Goal: Task Accomplishment & Management: Complete application form

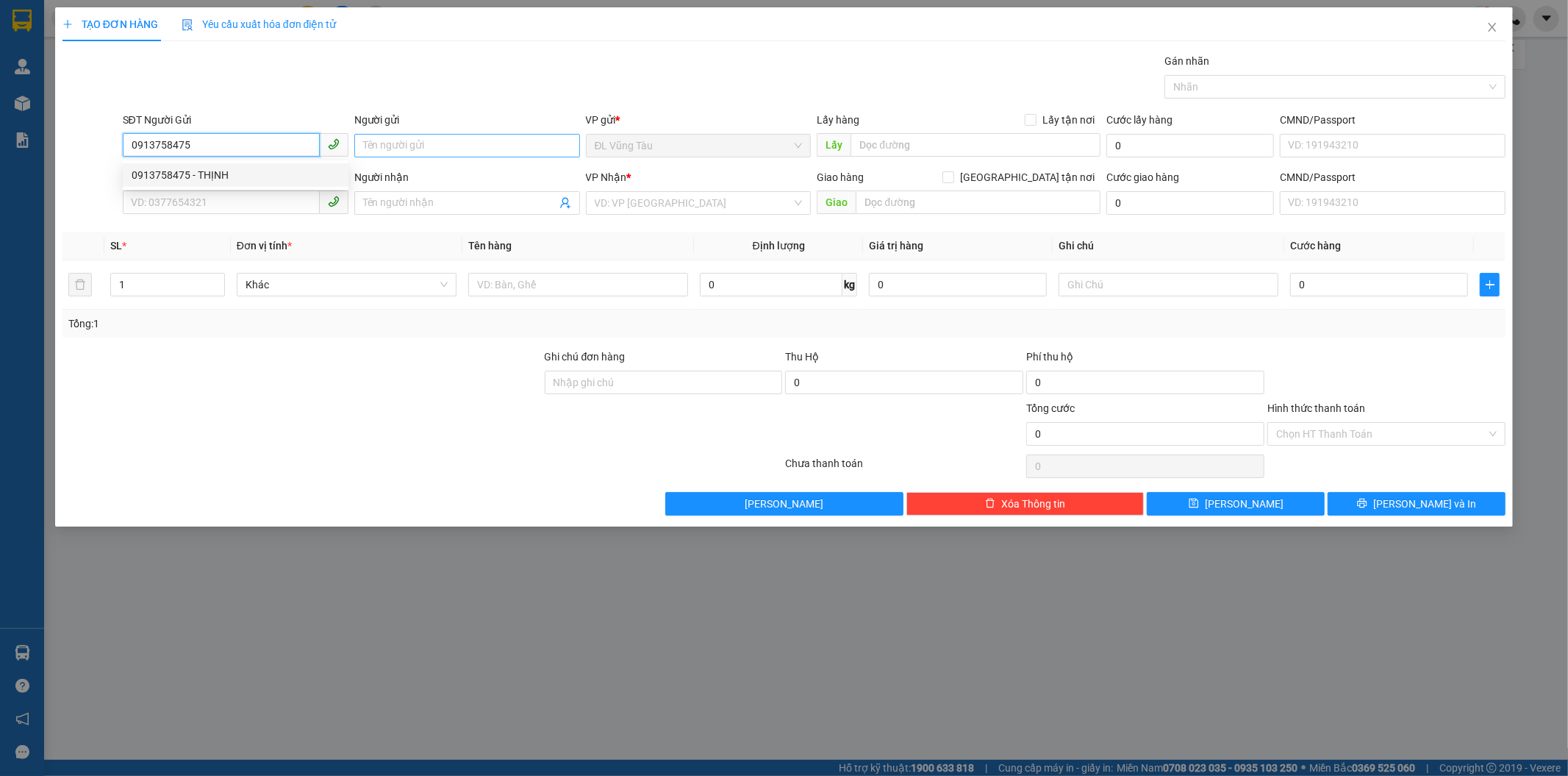
type input "0913758475"
click at [453, 142] on input "Người gửi" at bounding box center [467, 146] width 226 height 24
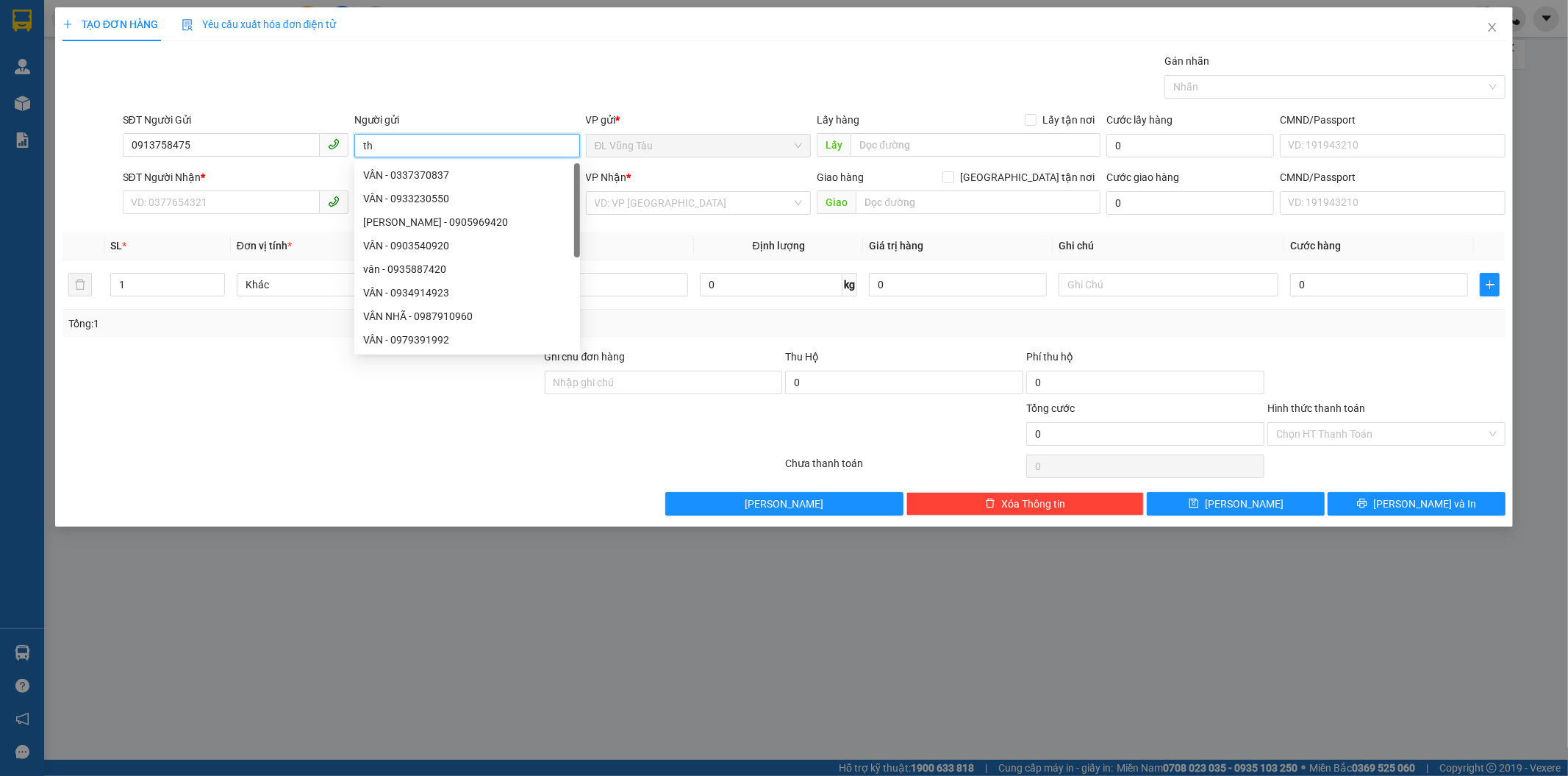
type input "t"
type input "THỊNH"
click at [208, 143] on input "0913758475" at bounding box center [221, 145] width 197 height 24
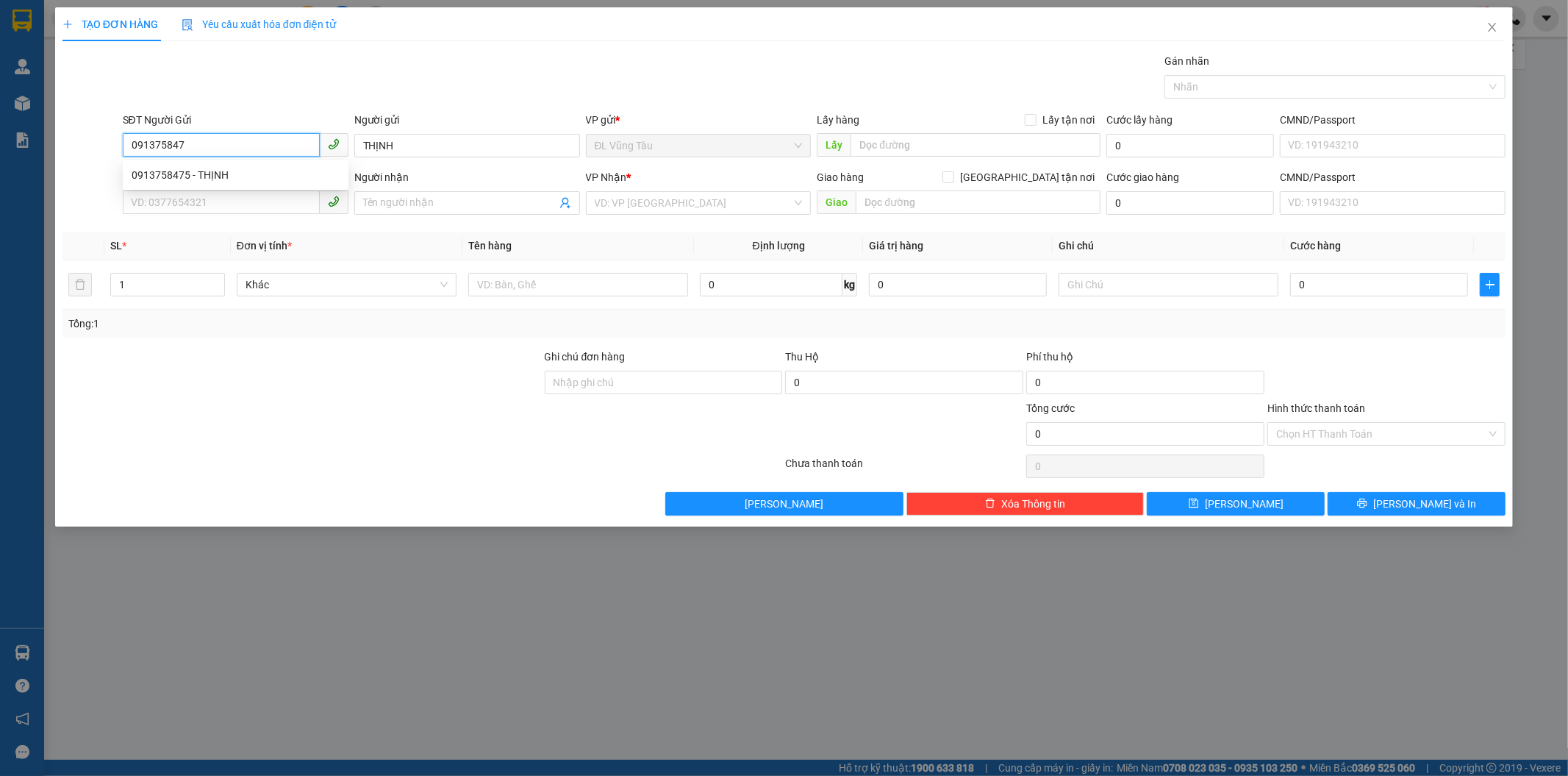
type input "0913758475"
click at [225, 175] on div "0913758475 - THỊNH" at bounding box center [235, 175] width 208 height 16
type input "0945438338"
type input "HƯƠNG"
click at [1311, 289] on input "0" at bounding box center [1379, 285] width 178 height 24
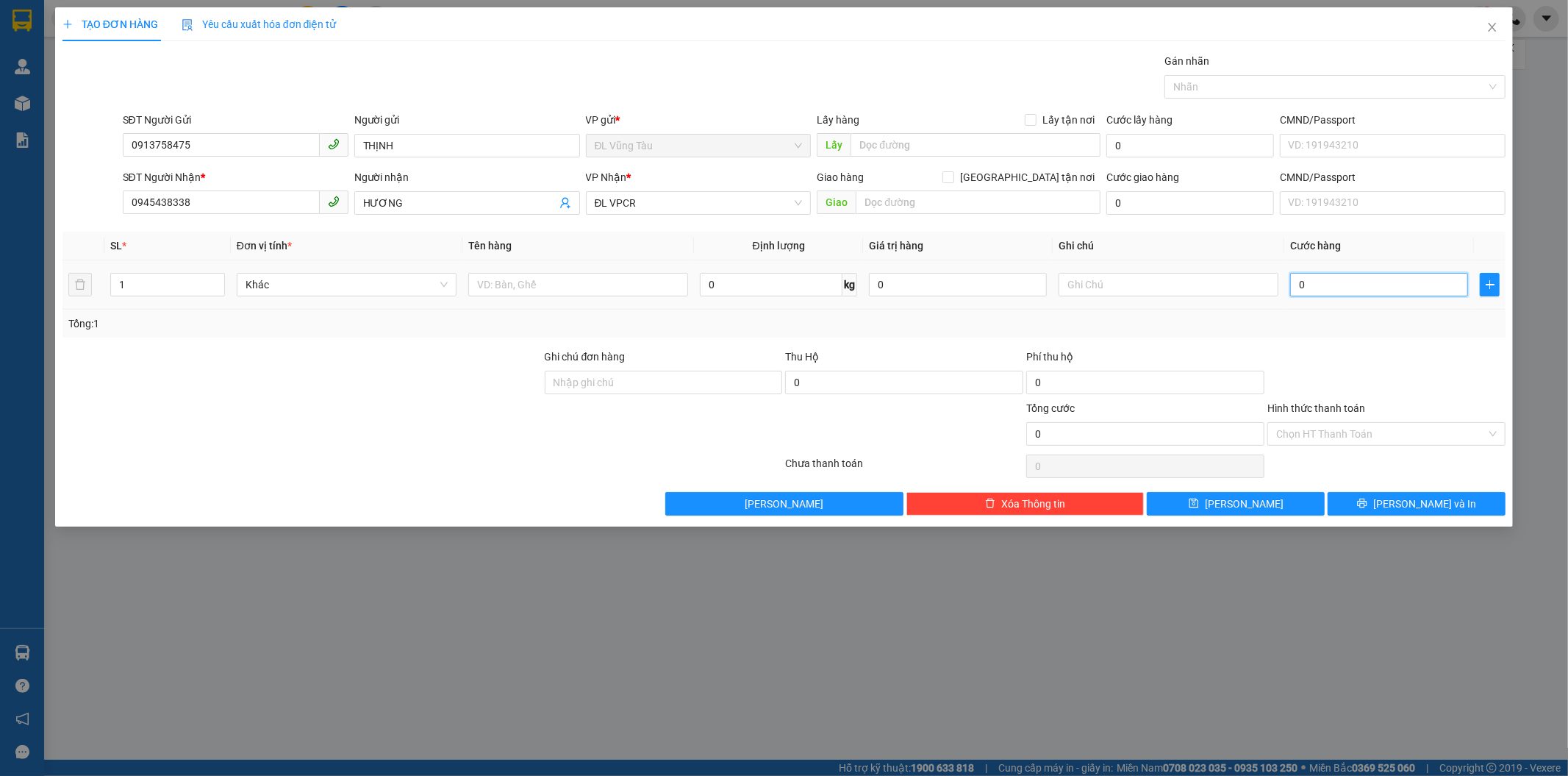
type input "1"
type input "1T"
type input "0"
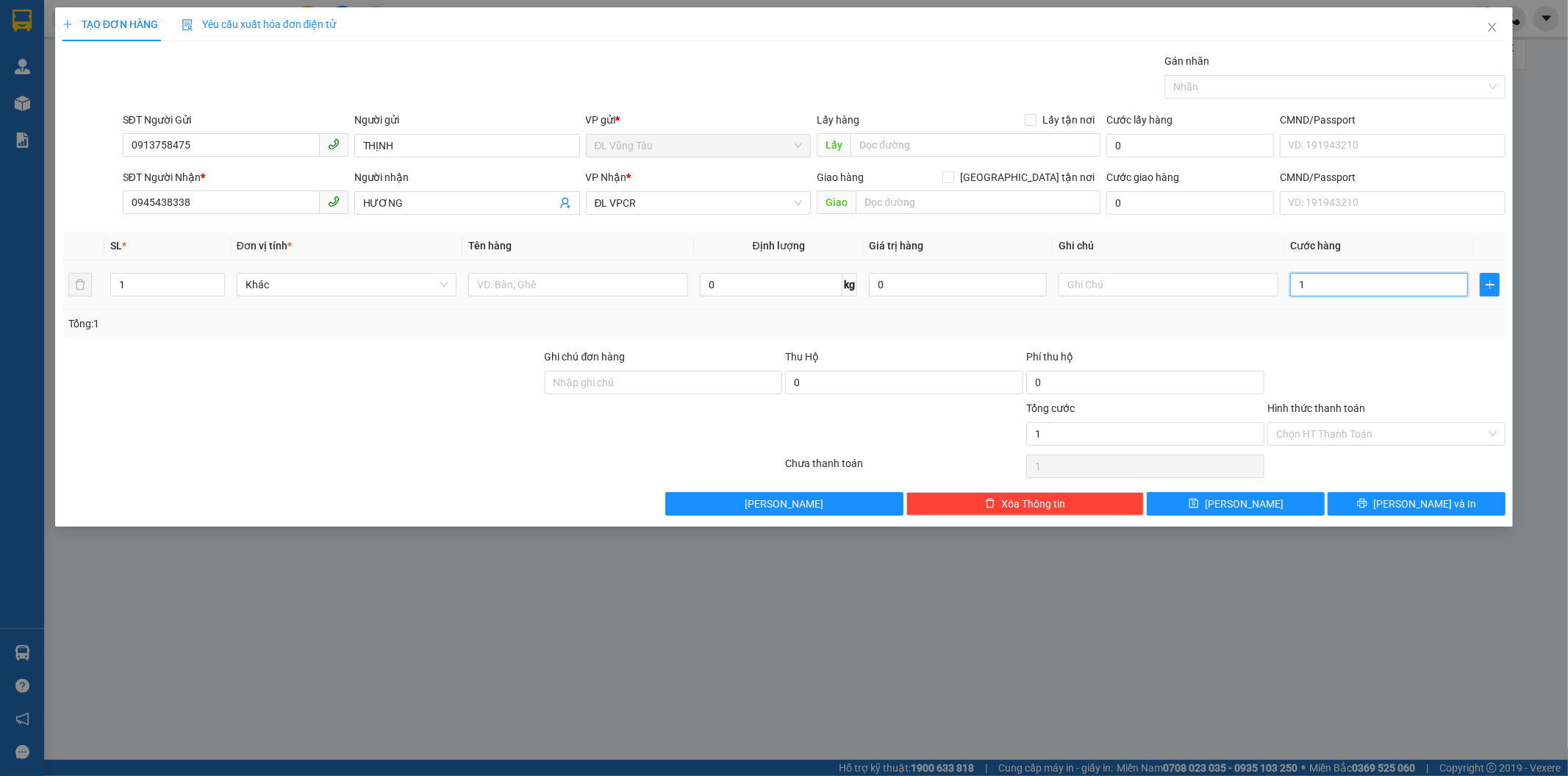
type input "0"
drag, startPoint x: 1330, startPoint y: 295, endPoint x: 1279, endPoint y: 290, distance: 51.2
click at [1279, 290] on tr "1 Khác 0 kg 0 1TG" at bounding box center [784, 285] width 1444 height 49
type input "3"
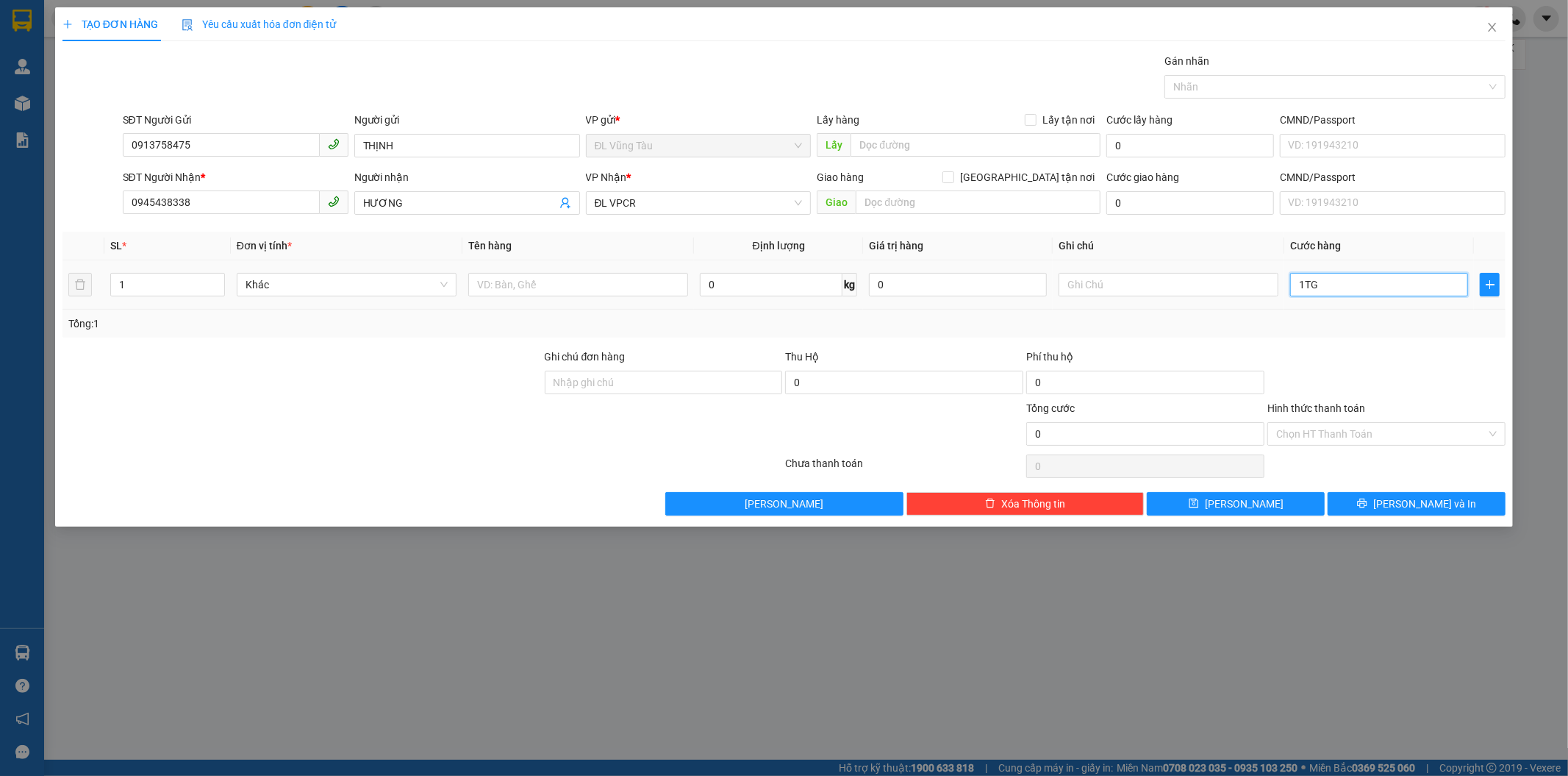
type input "3"
type input "30"
type input "300"
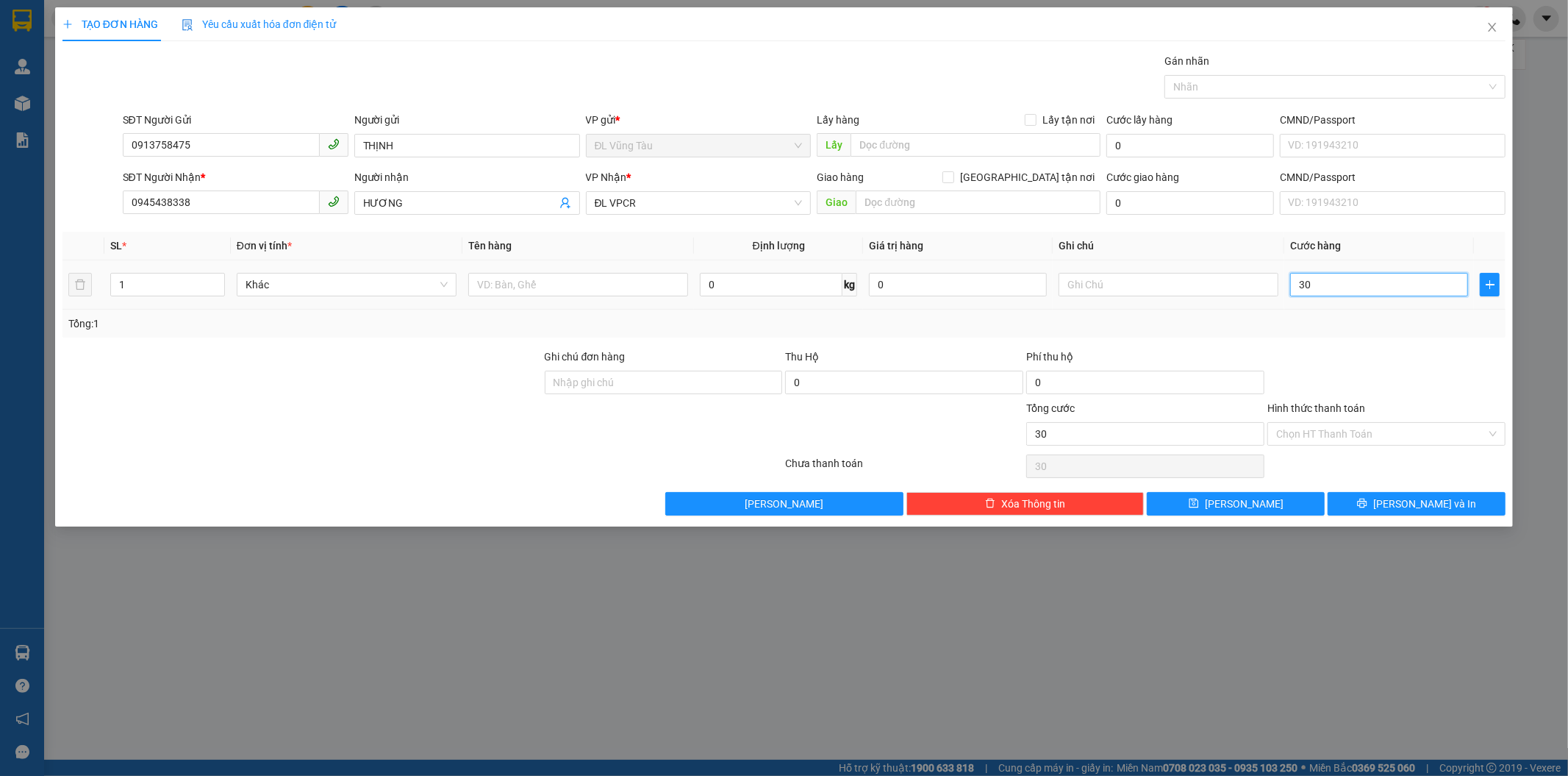
type input "300"
type input "3.000"
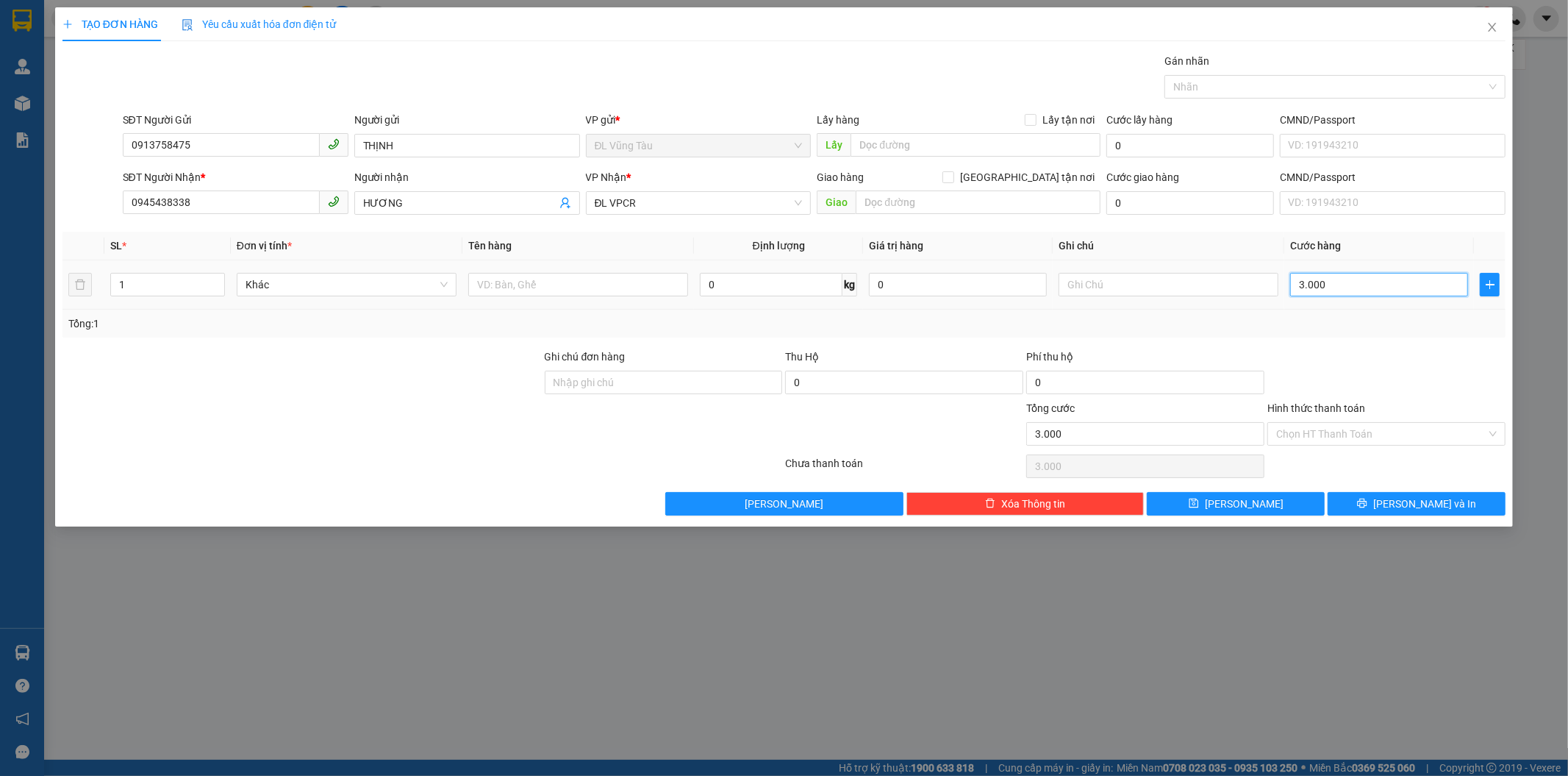
type input "30.000"
click at [569, 282] on input "text" at bounding box center [578, 285] width 220 height 24
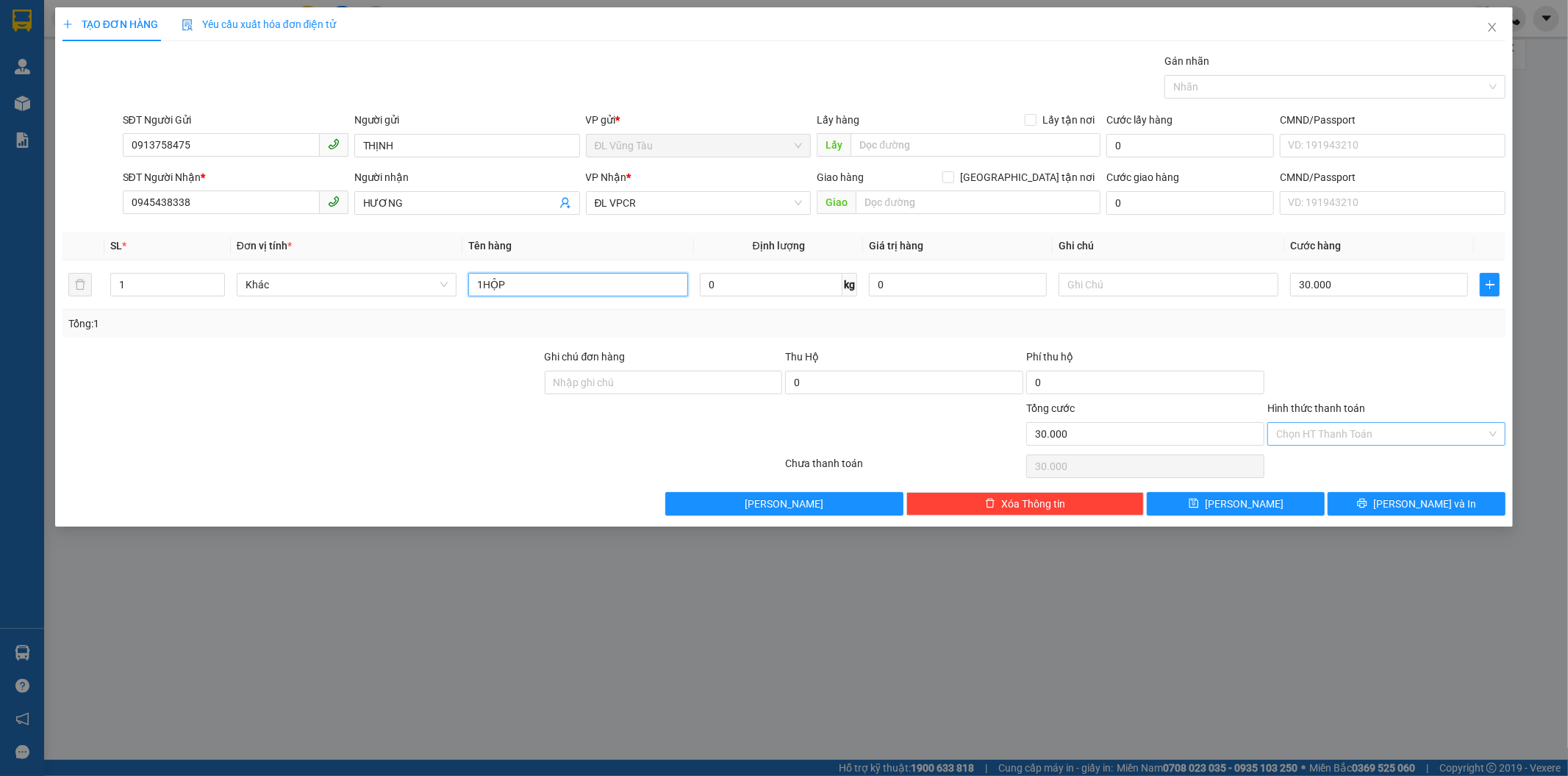
type input "1HỘP"
click at [1361, 432] on input "Hình thức thanh toán" at bounding box center [1381, 434] width 210 height 22
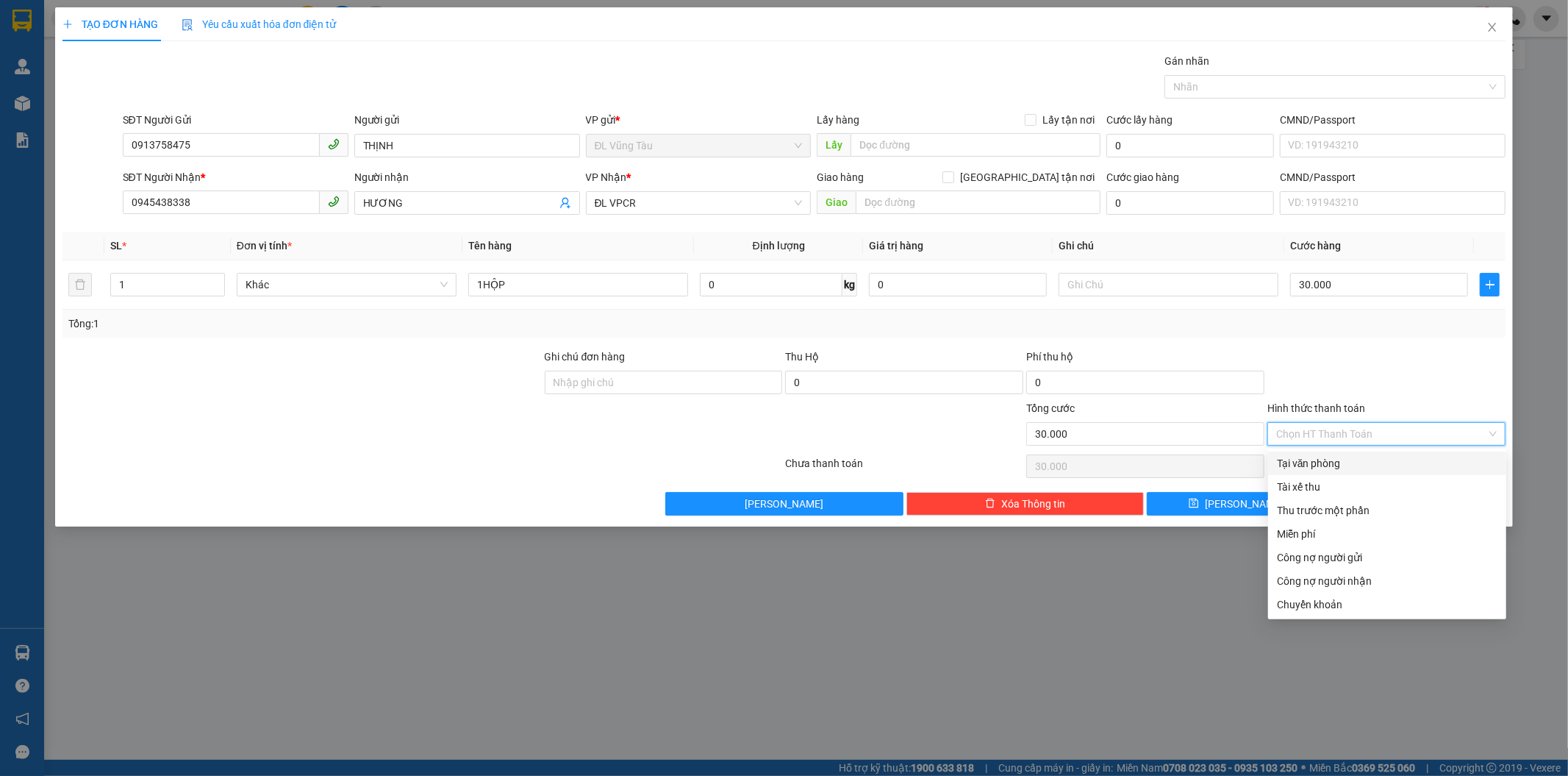
click at [1327, 464] on div "Tại văn phòng" at bounding box center [1387, 464] width 221 height 16
type input "0"
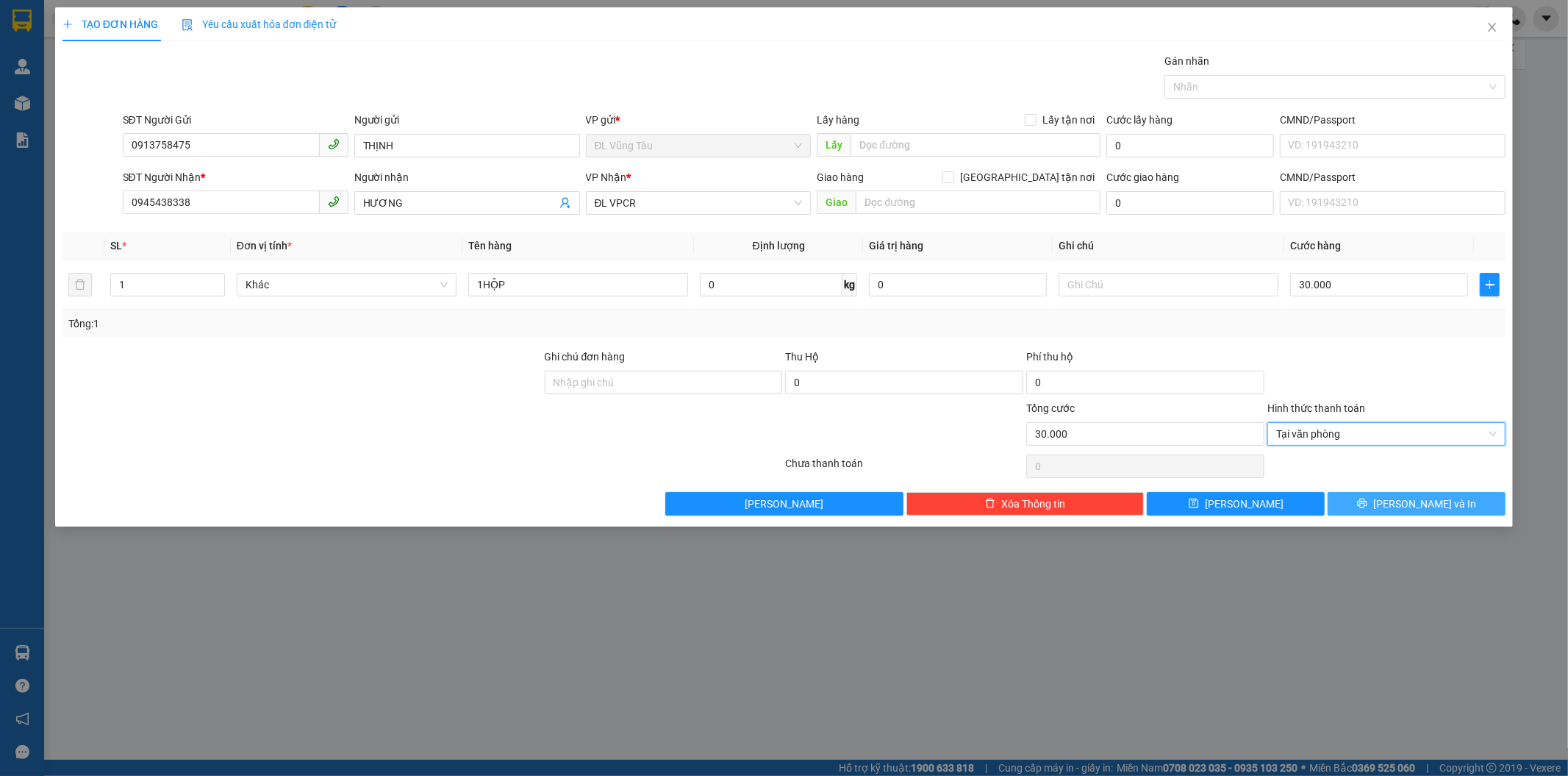
click at [1385, 501] on button "[PERSON_NAME] và In" at bounding box center [1416, 504] width 178 height 24
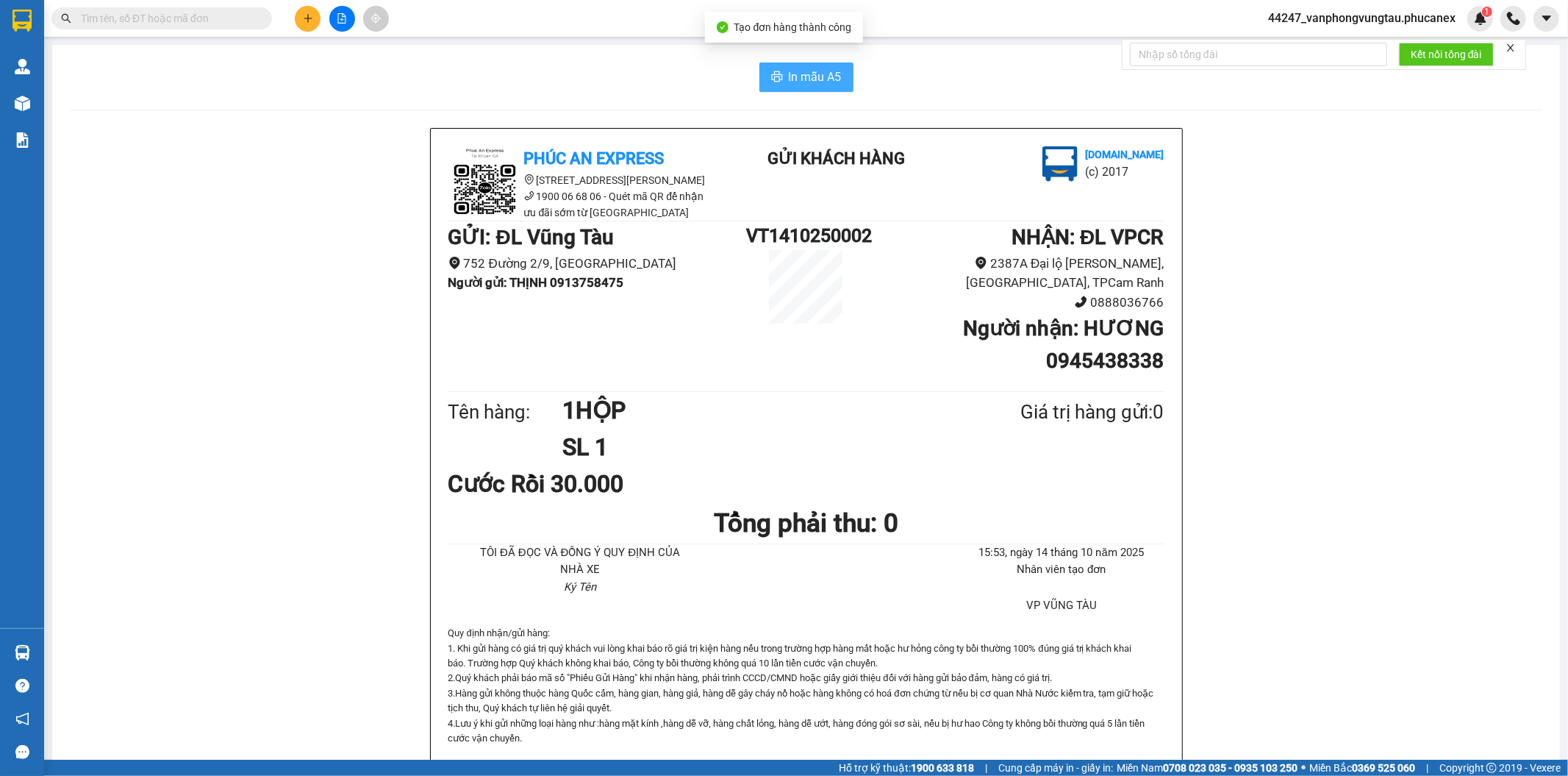
click at [820, 72] on span "In mẫu A5" at bounding box center [815, 77] width 53 height 19
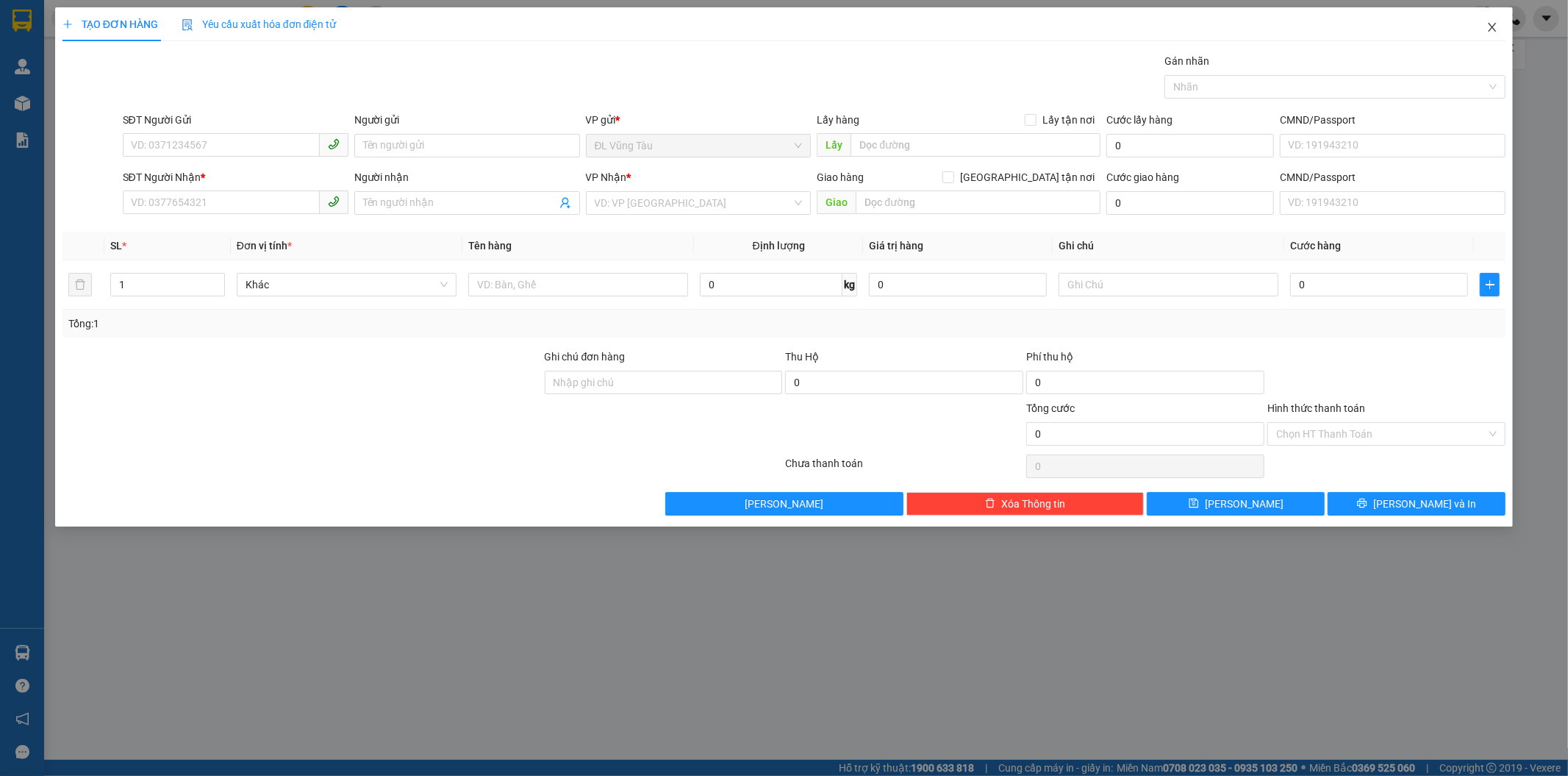
click at [1493, 26] on icon "close" at bounding box center [1492, 28] width 8 height 9
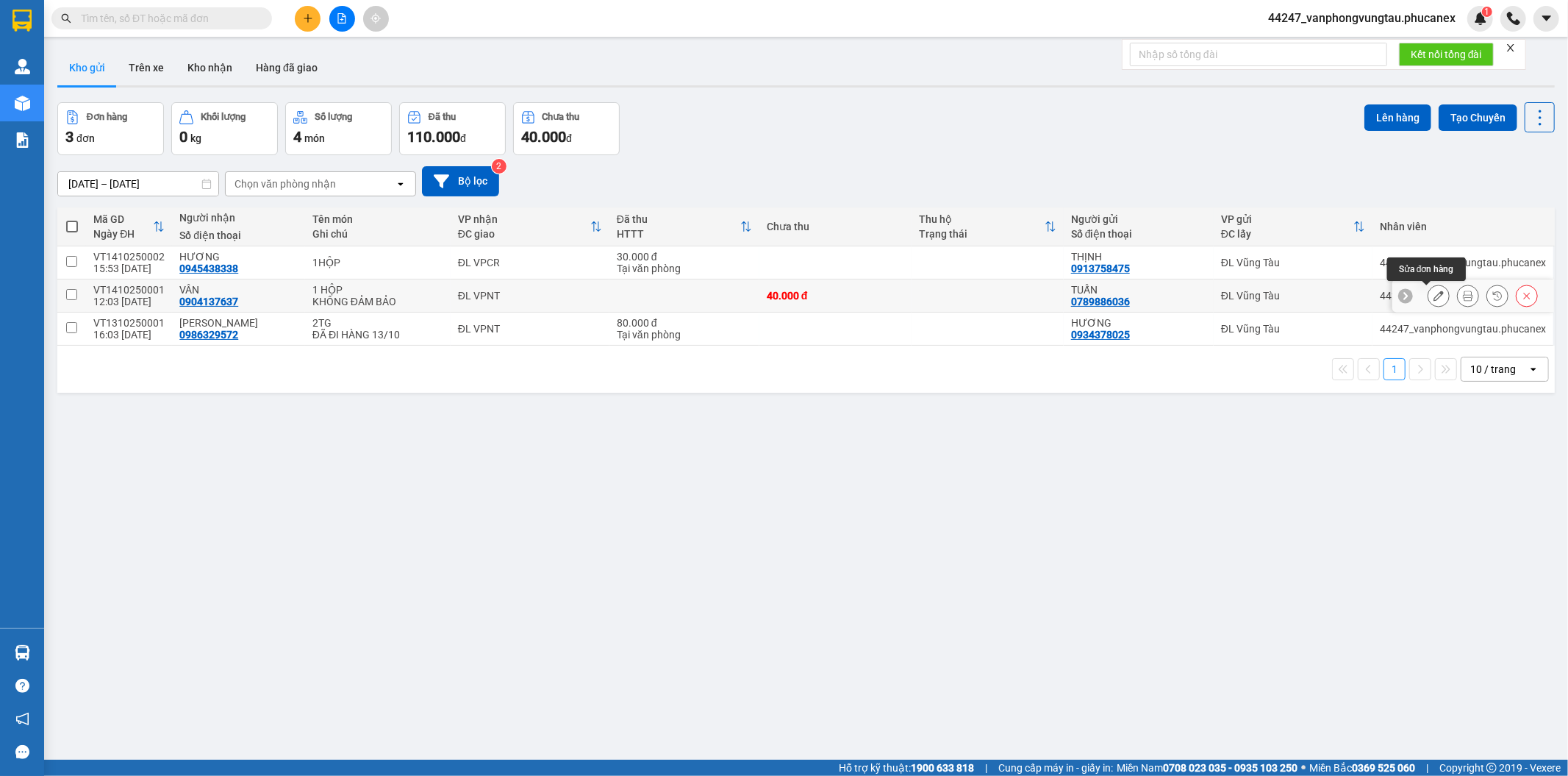
click at [1433, 292] on icon at bounding box center [1438, 296] width 10 height 10
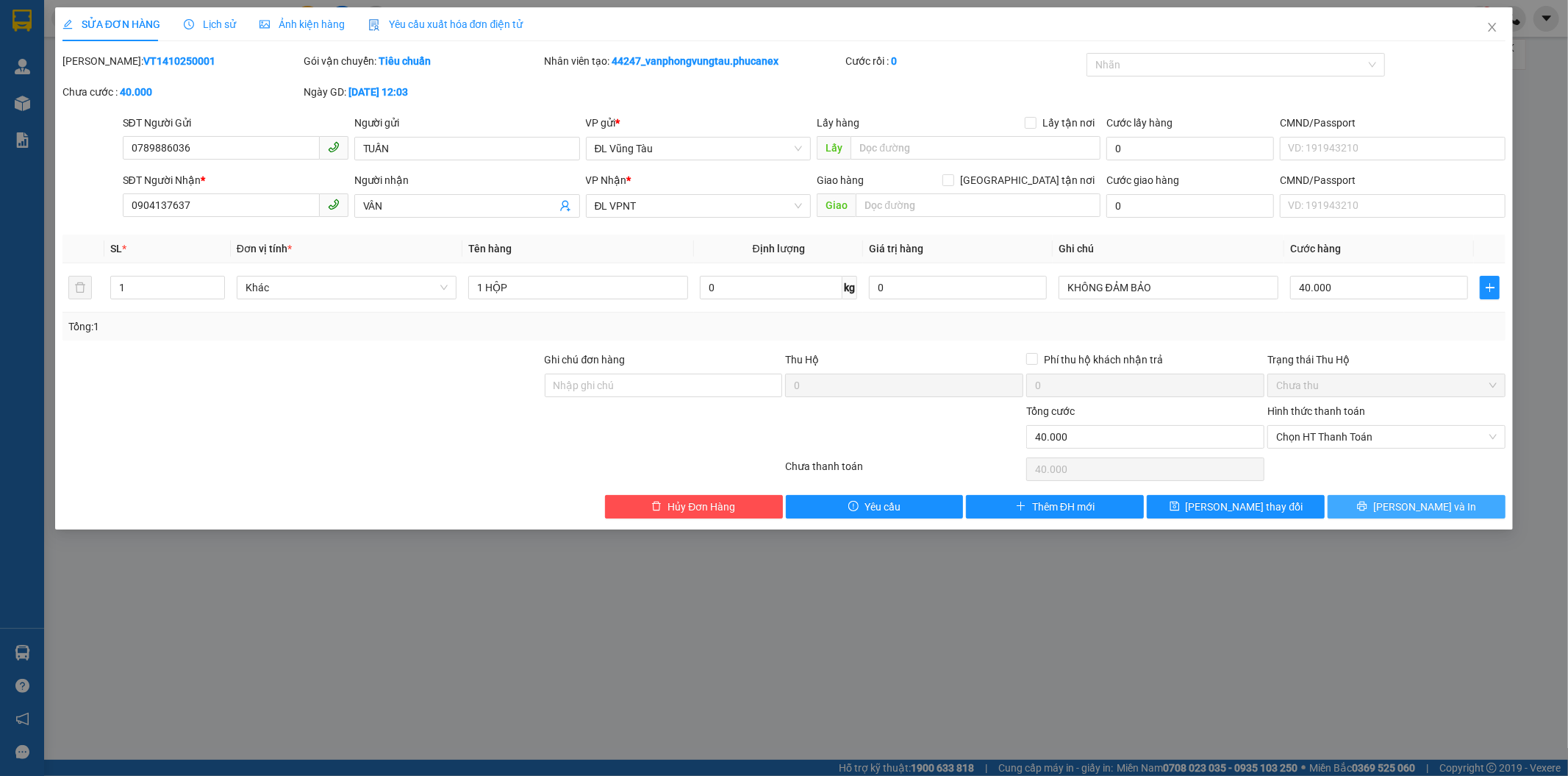
click at [1356, 508] on button "[PERSON_NAME] và In" at bounding box center [1416, 507] width 178 height 24
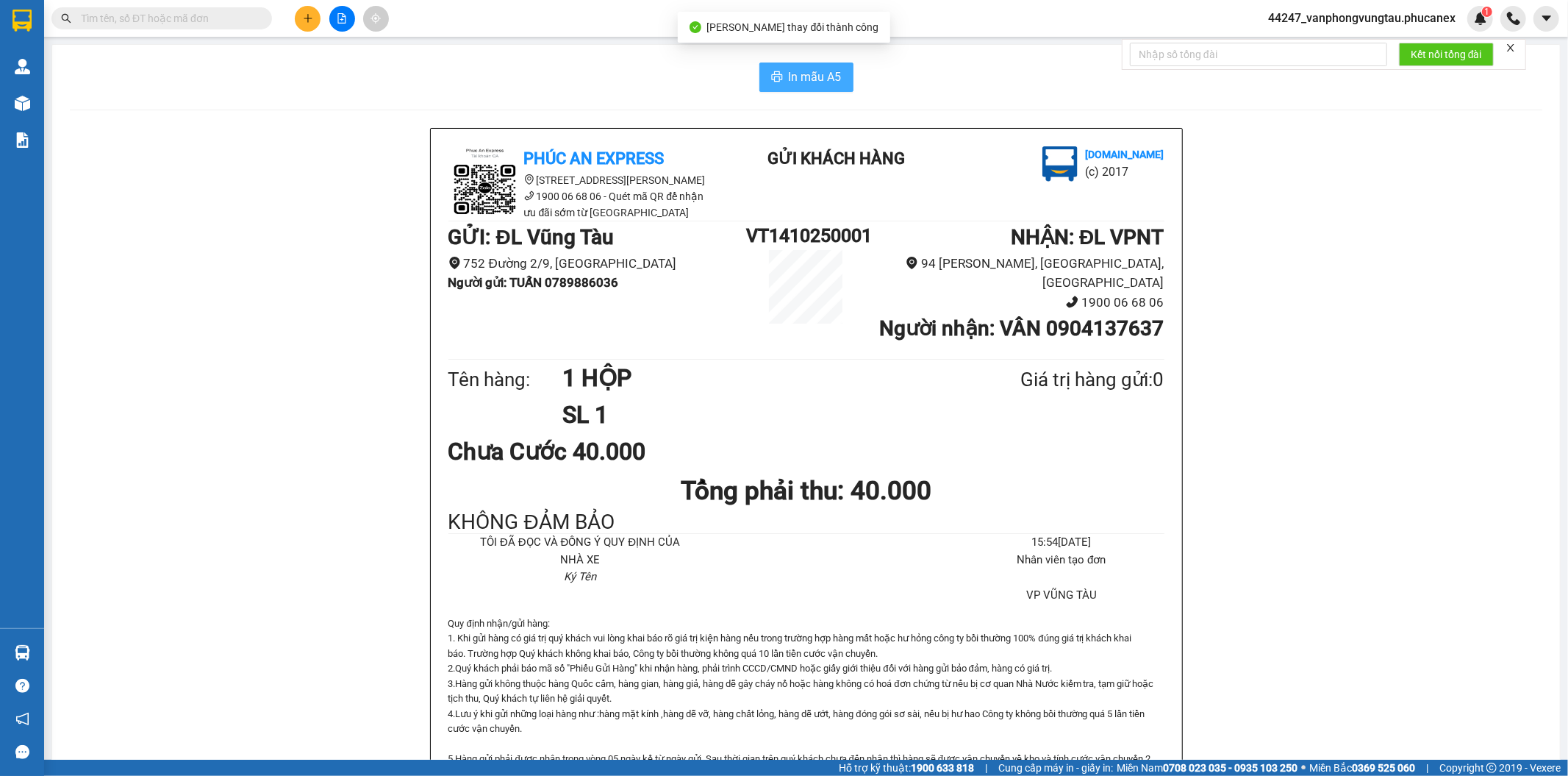
click at [799, 69] on span "In mẫu A5" at bounding box center [815, 77] width 53 height 19
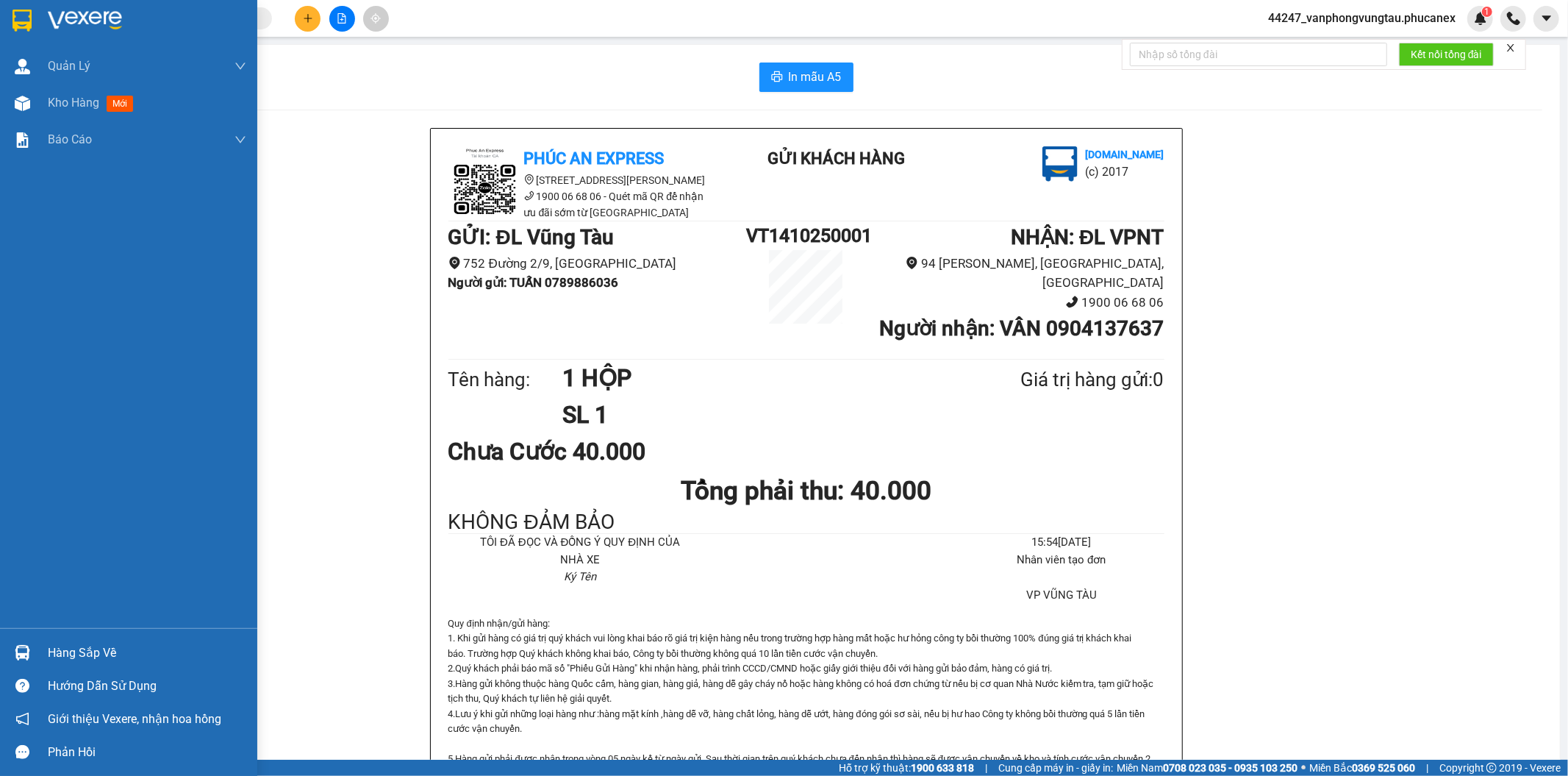
click at [26, 10] on img at bounding box center [22, 21] width 19 height 22
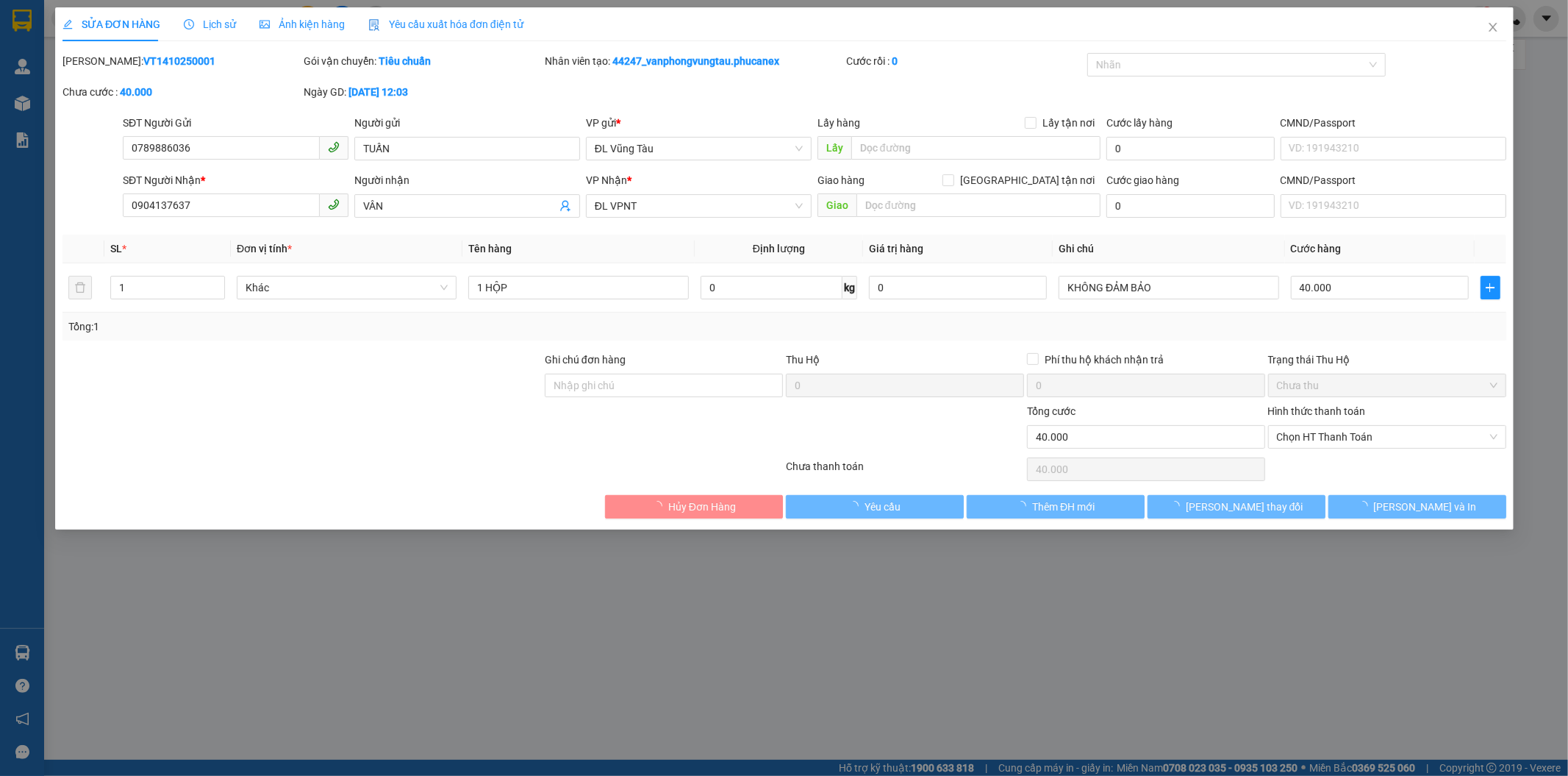
type input "0789886036"
type input "TUẤN"
type input "0904137637"
type input "VÂN"
type input "0"
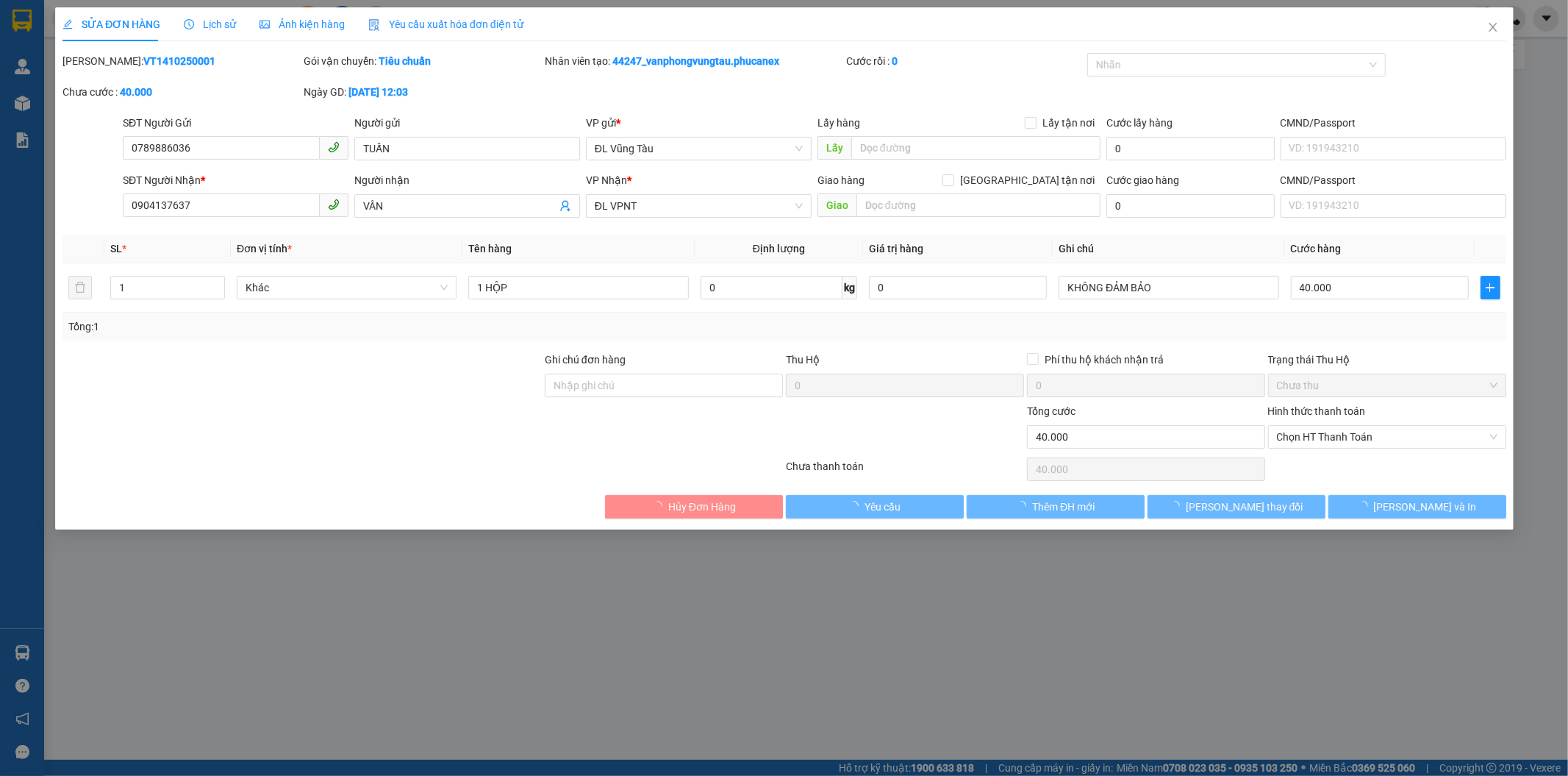
type input "40.000"
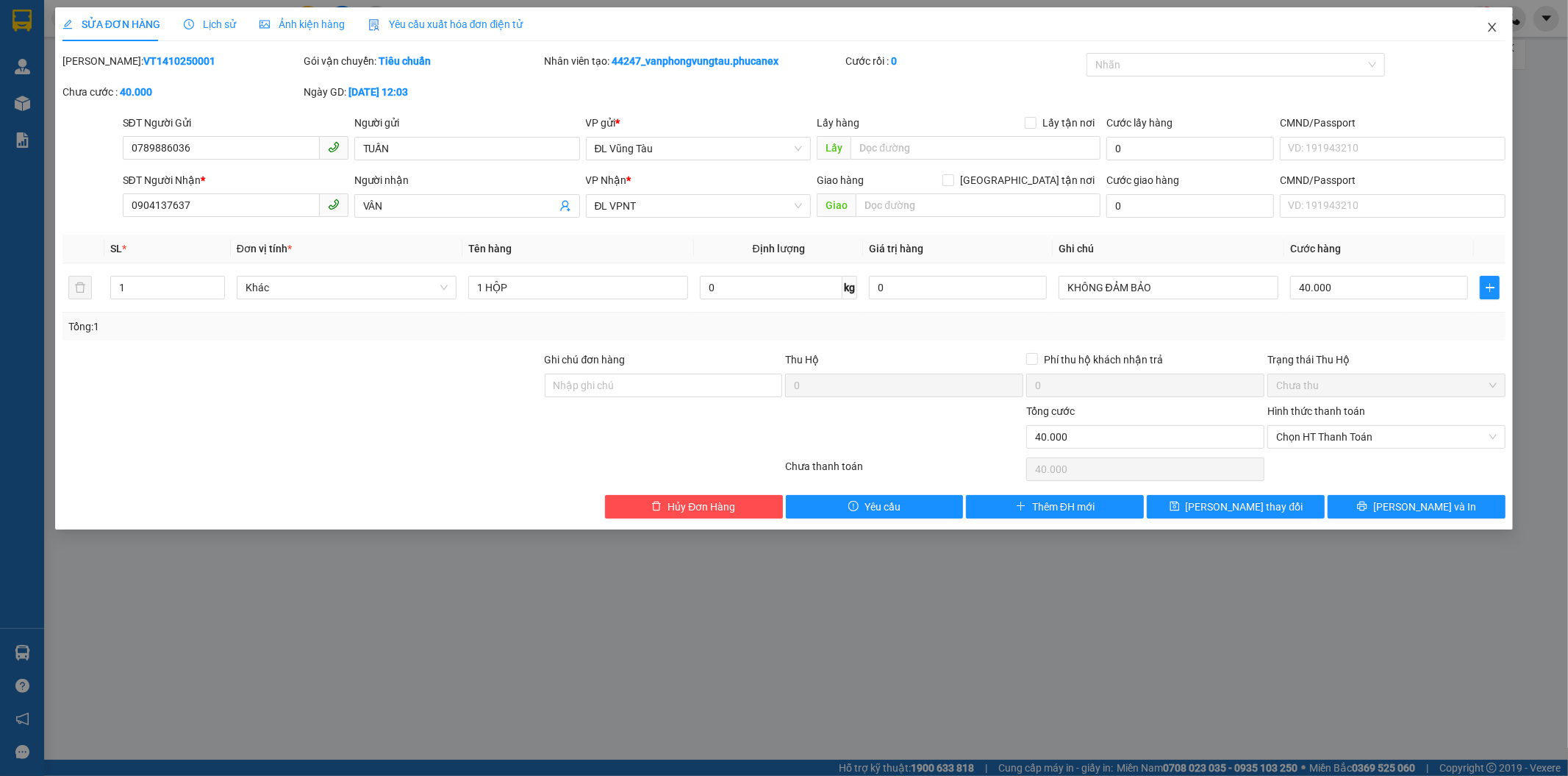
click at [1488, 30] on icon "close" at bounding box center [1492, 28] width 12 height 12
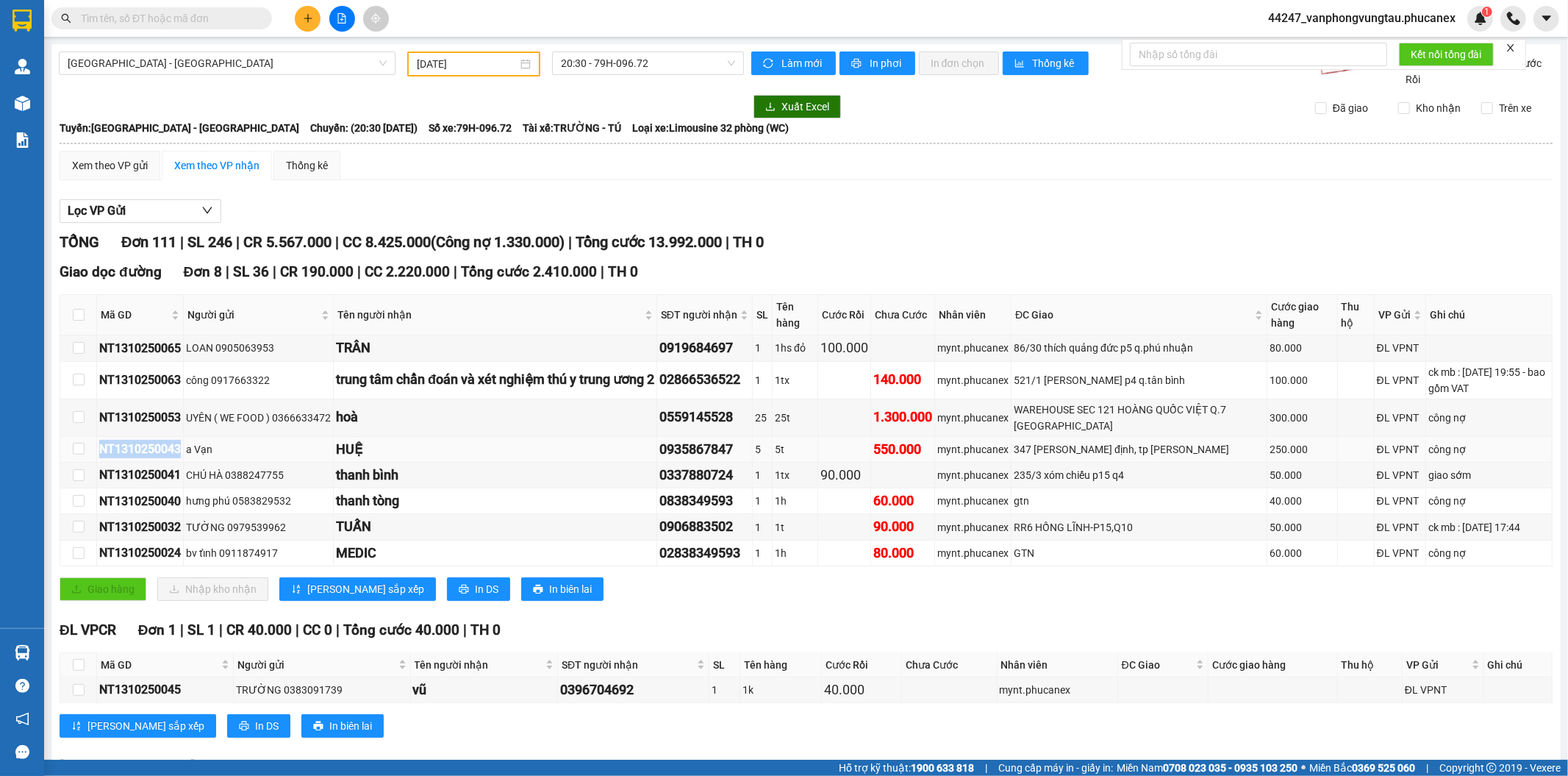
drag, startPoint x: 181, startPoint y: 449, endPoint x: 99, endPoint y: 438, distance: 82.7
click at [99, 438] on td "NT1310250043" at bounding box center [140, 449] width 86 height 26
copy div "NT1310250043"
click at [142, 16] on input "text" at bounding box center [167, 19] width 174 height 16
paste input "NT1310250043"
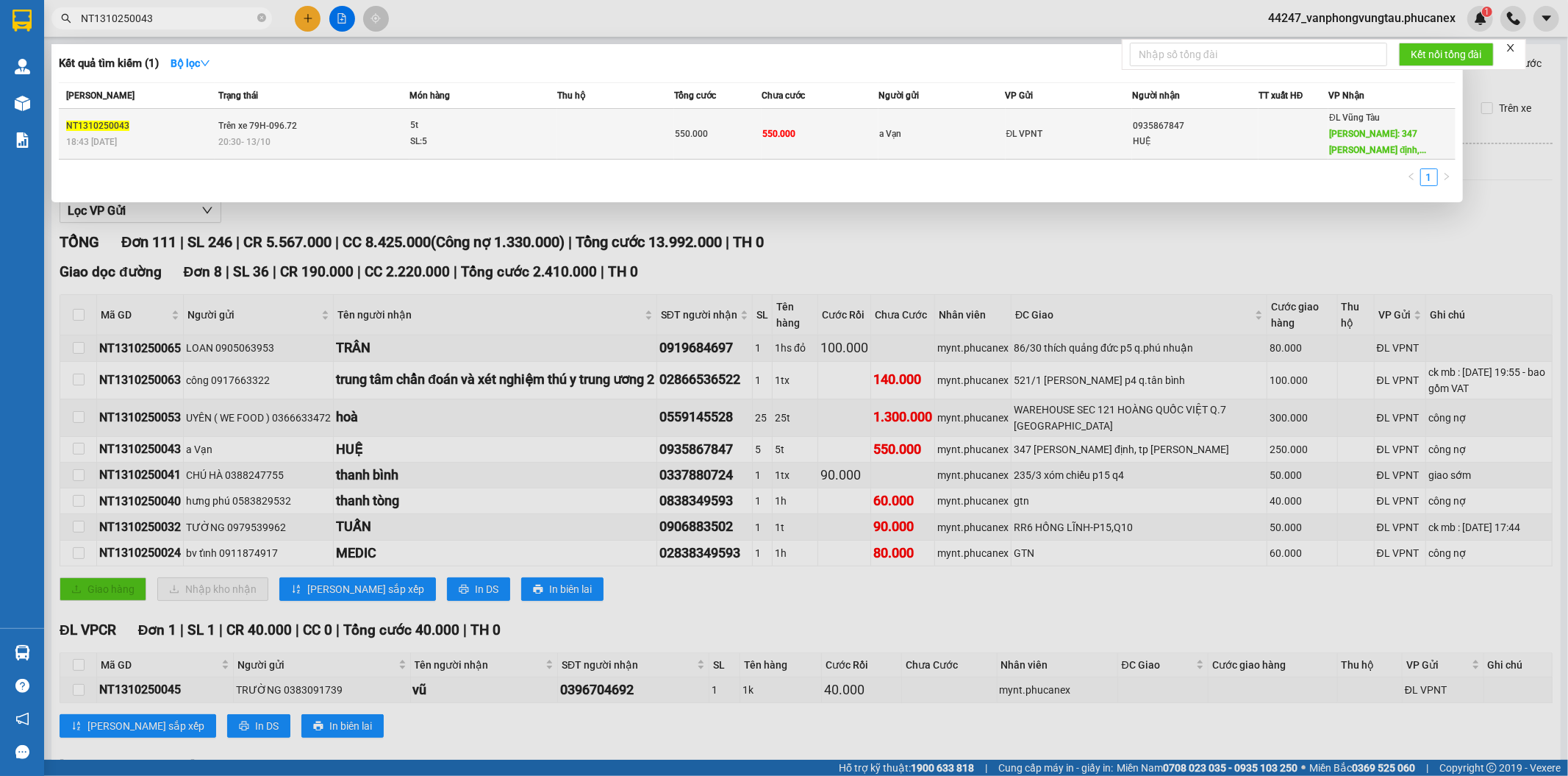
type input "NT1310250043"
click at [327, 138] on div "20:30 [DATE]" at bounding box center [313, 142] width 190 height 16
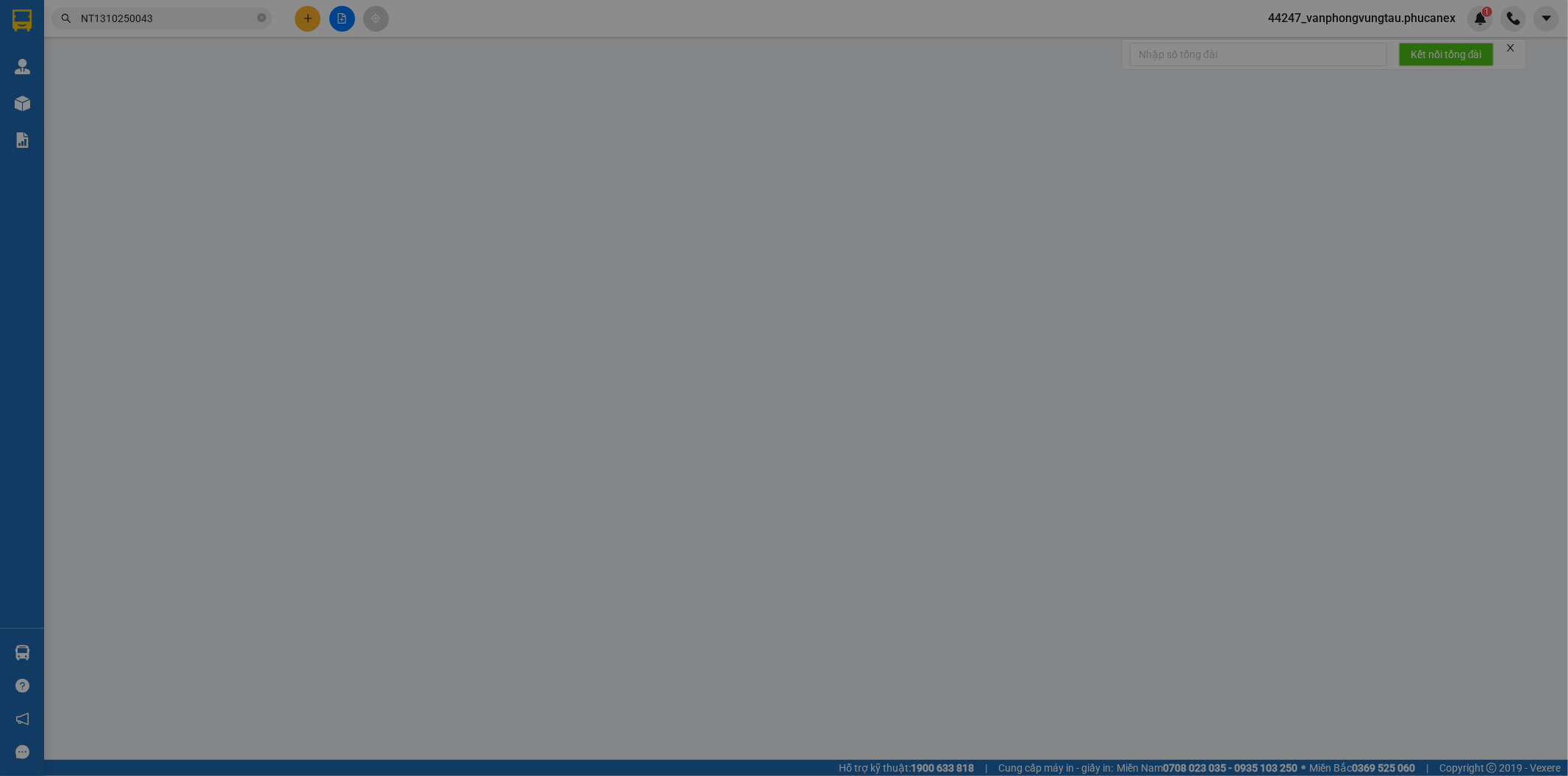
type input "a Vạn"
type input "0935867847"
type input "HUỆ"
type input "347 [PERSON_NAME] định, tp [PERSON_NAME]"
type input "250.000"
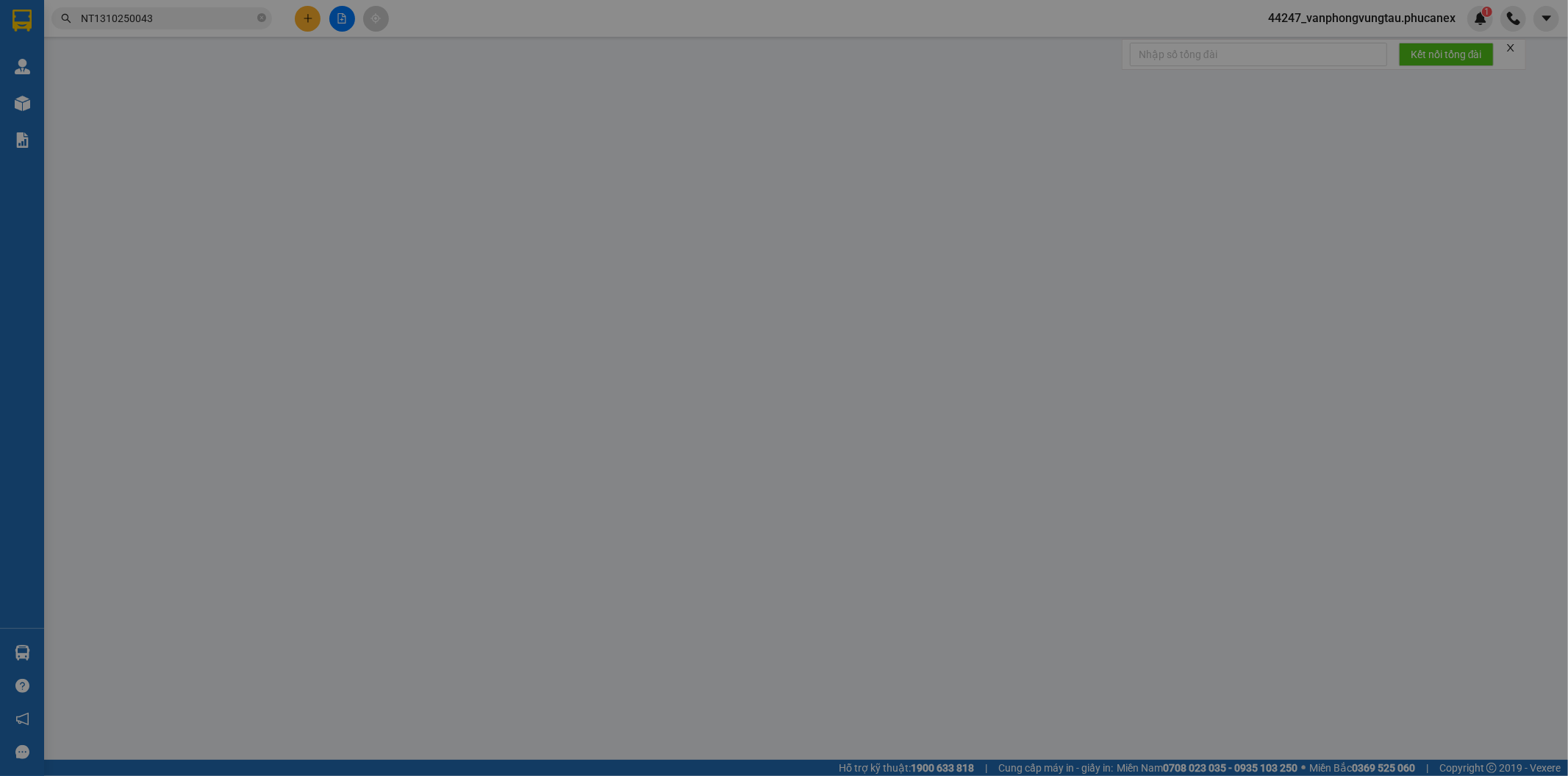
type input "0"
type input "550.000"
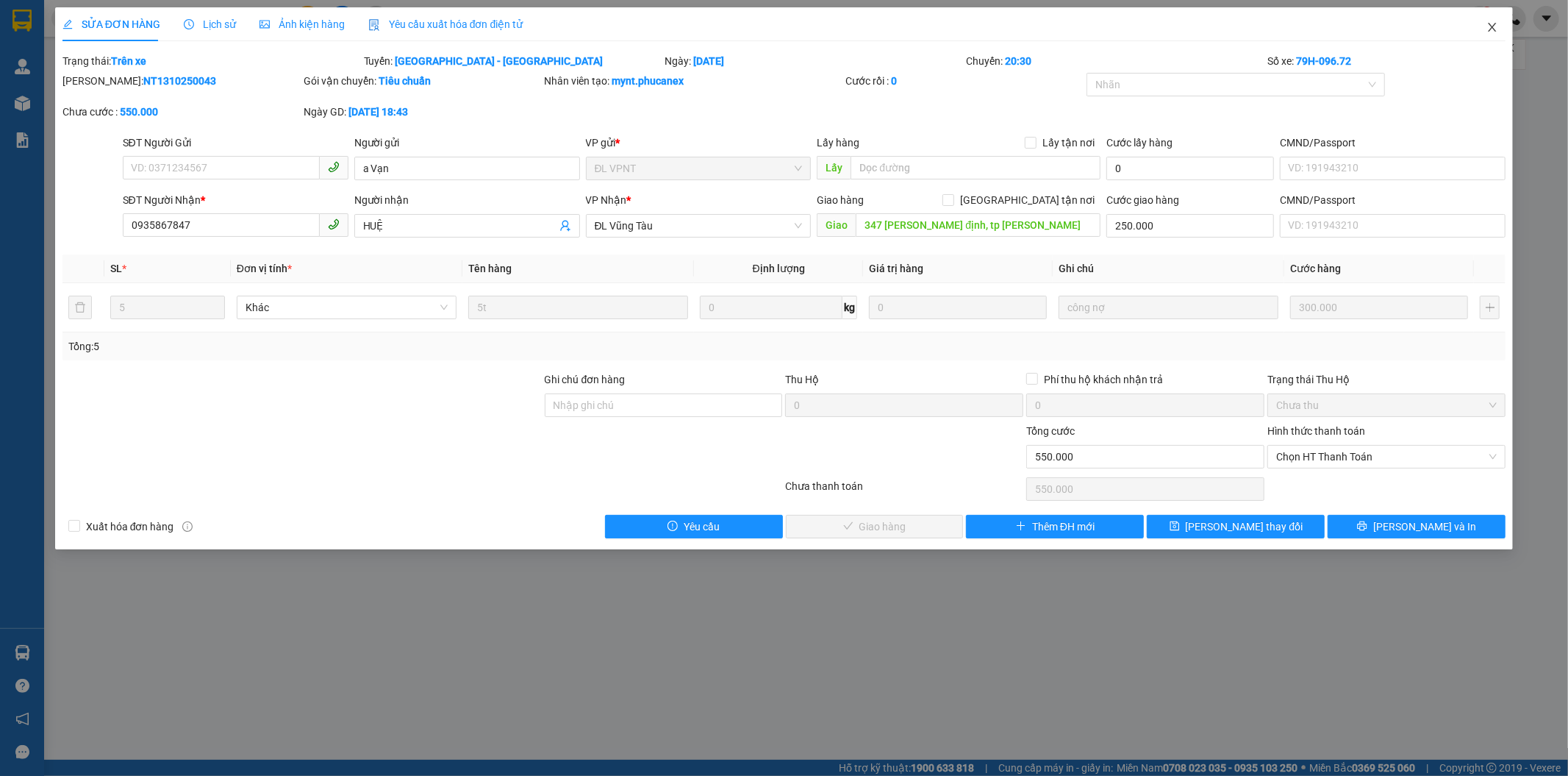
click at [1489, 25] on icon "close" at bounding box center [1492, 28] width 8 height 9
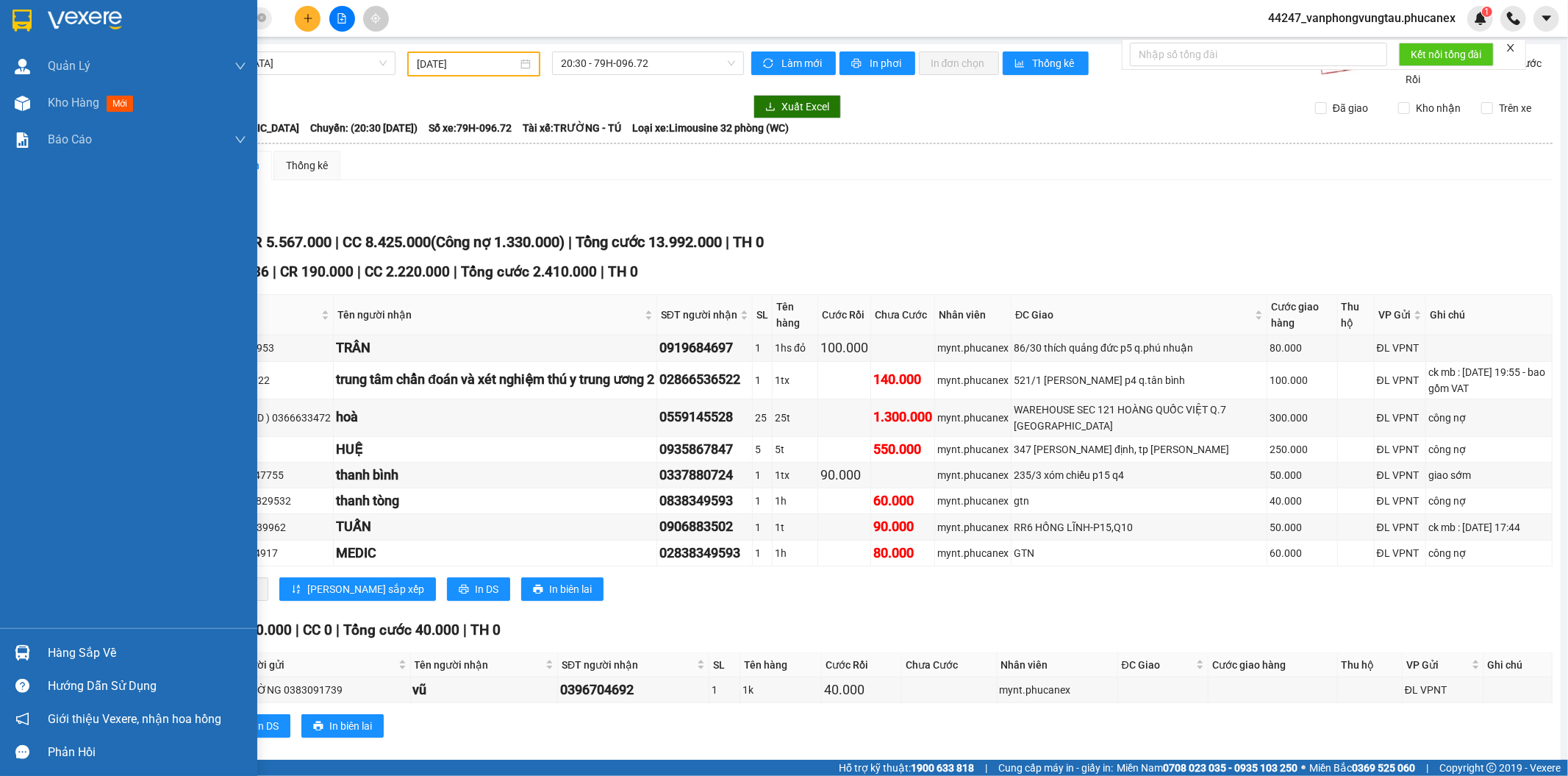
click at [23, 18] on img at bounding box center [22, 21] width 19 height 22
